Goal: Book appointment/travel/reservation

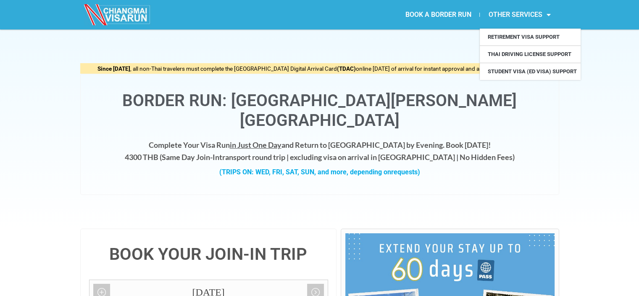
click at [511, 12] on link "OTHER SERVICES" at bounding box center [519, 14] width 79 height 19
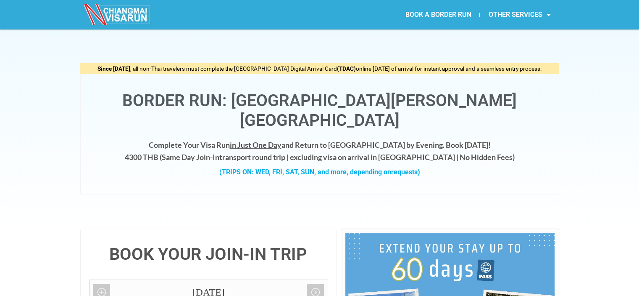
click at [434, 18] on link "BOOK A BORDER RUN" at bounding box center [438, 14] width 83 height 19
click at [129, 12] on img at bounding box center [117, 14] width 67 height 21
